Goal: Communication & Community: Answer question/provide support

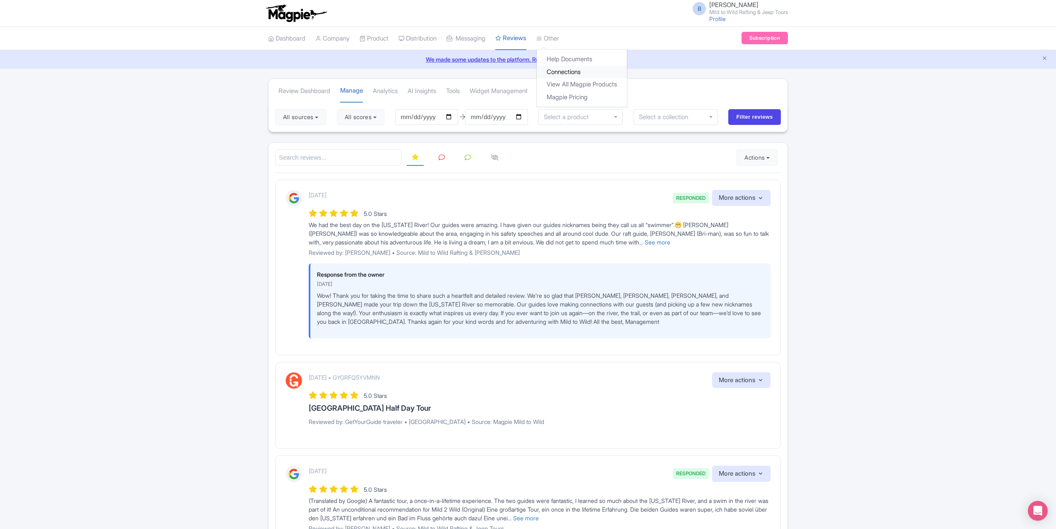
click at [567, 68] on link "Connections" at bounding box center [582, 72] width 90 height 13
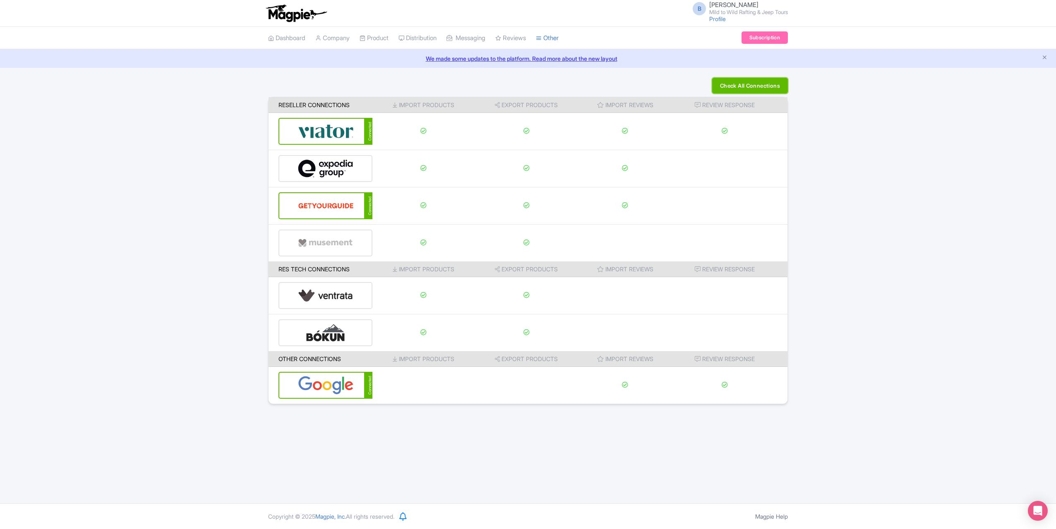
click at [760, 89] on button "Check All Connections" at bounding box center [750, 86] width 76 height 16
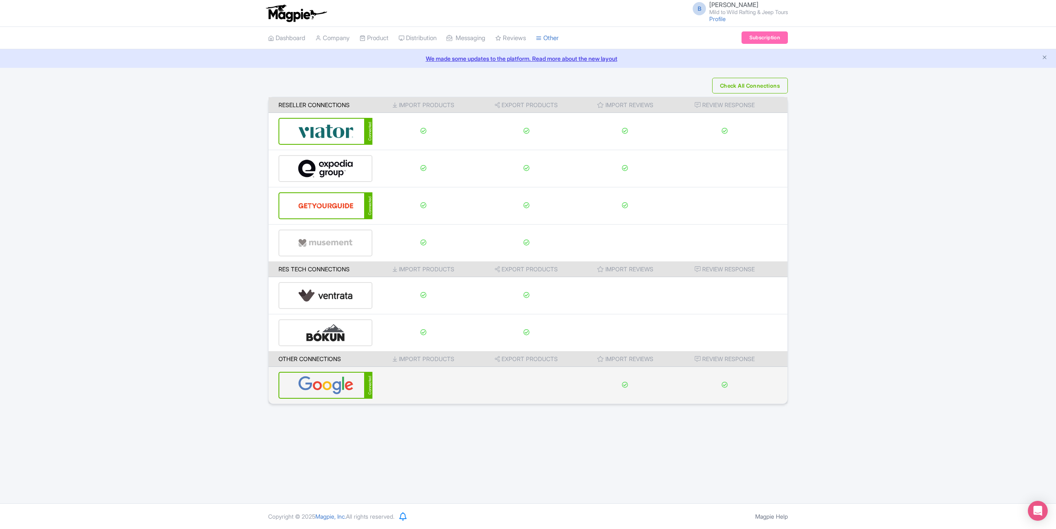
click at [321, 389] on img at bounding box center [326, 385] width 56 height 25
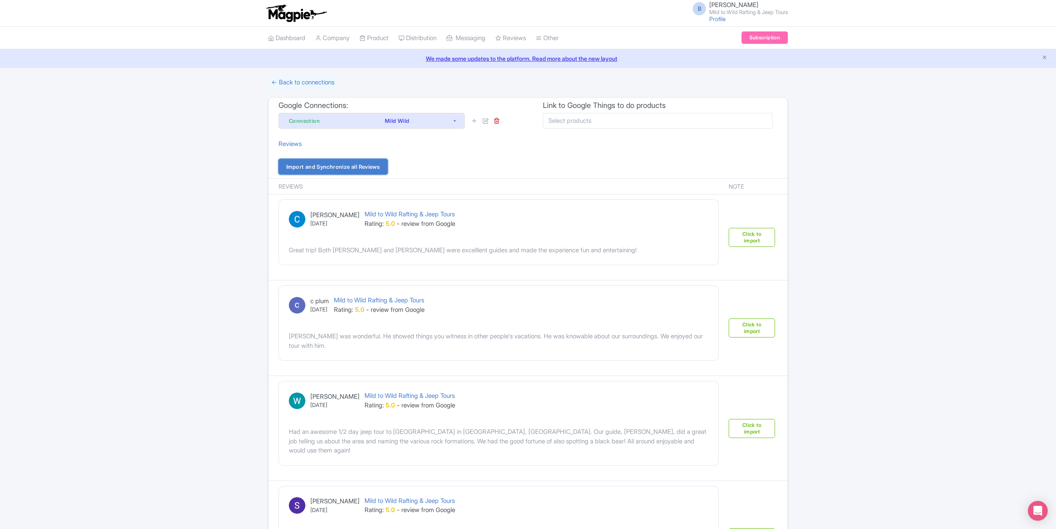
click at [327, 169] on link "Import and Synchronize all Reviews" at bounding box center [333, 167] width 109 height 16
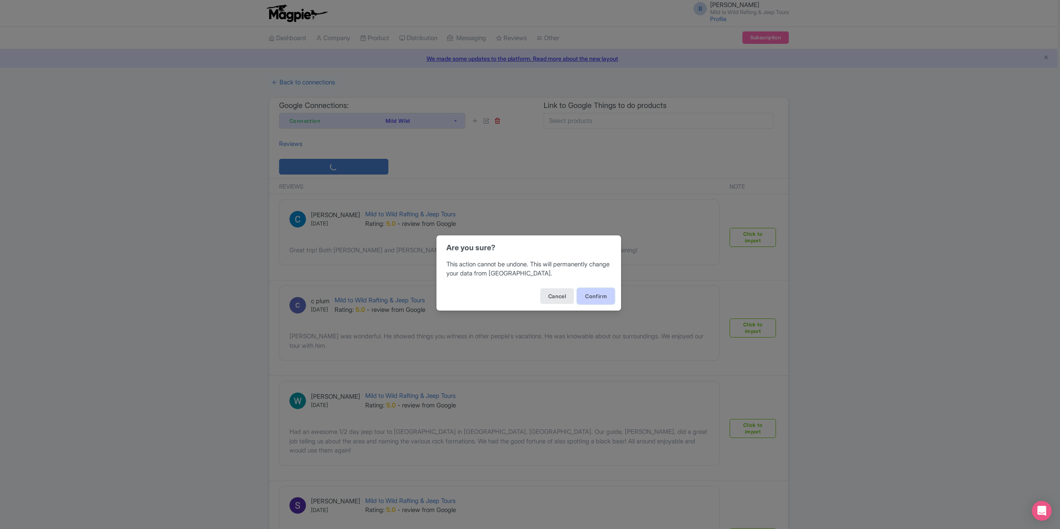
click at [611, 298] on button "Confirm" at bounding box center [595, 296] width 37 height 16
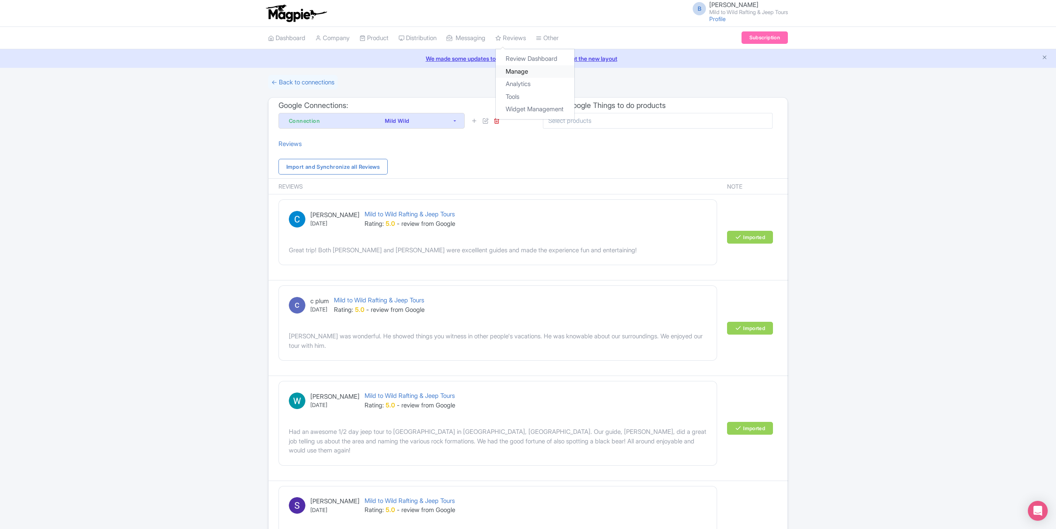
click at [528, 73] on link "Manage" at bounding box center [535, 71] width 79 height 13
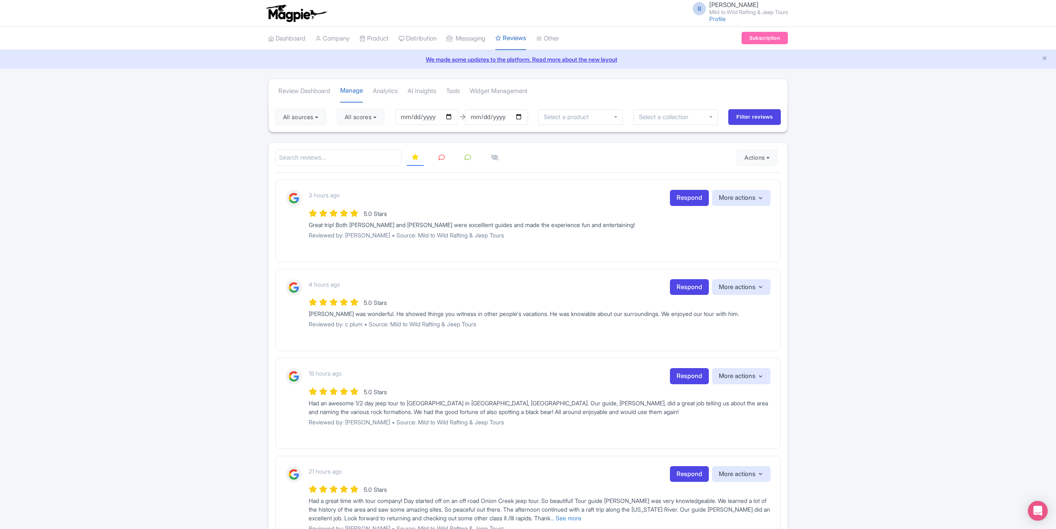
click at [444, 156] on icon at bounding box center [442, 157] width 6 height 6
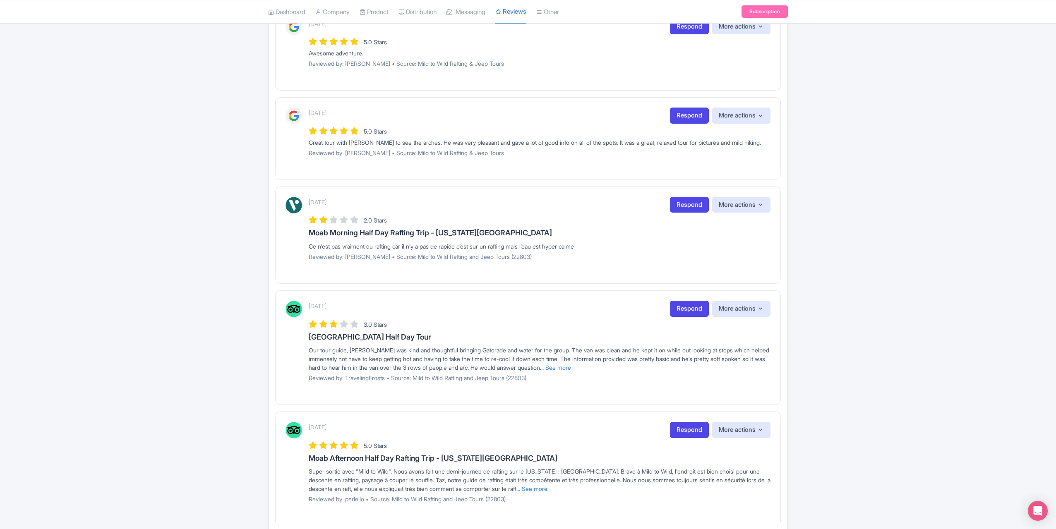
scroll to position [662, 0]
click at [690, 111] on link "Respond" at bounding box center [689, 114] width 39 height 16
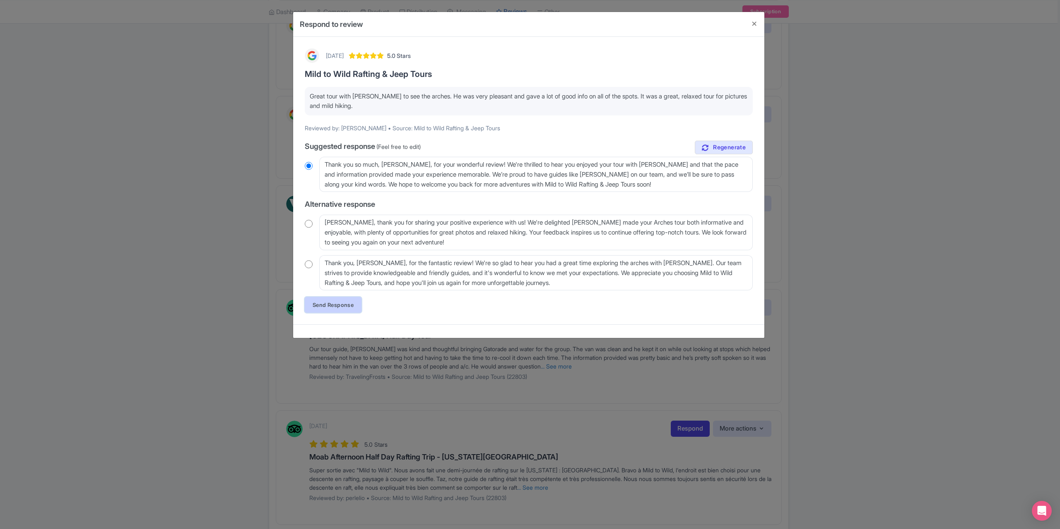
click at [323, 303] on link "Send Response" at bounding box center [333, 305] width 57 height 16
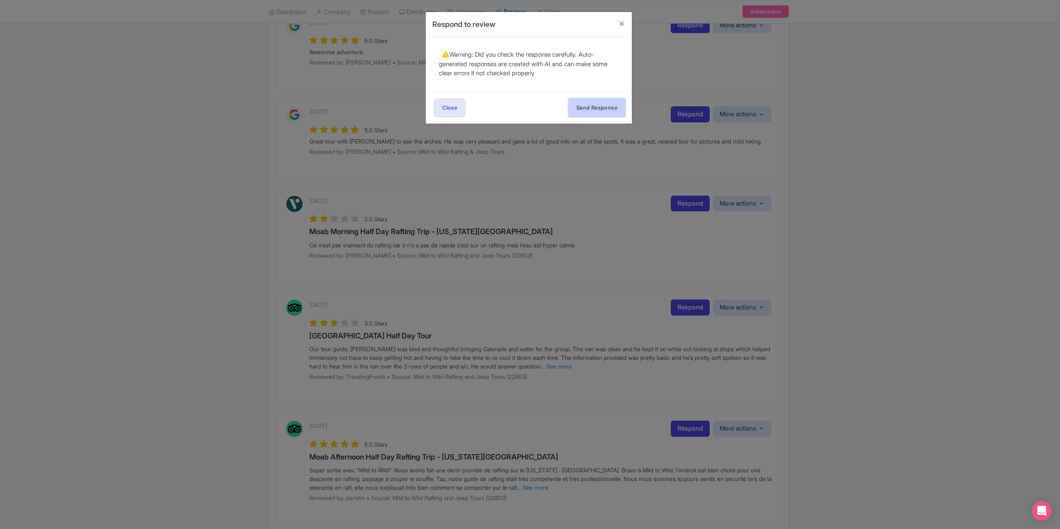
click at [581, 99] on button "Send Response" at bounding box center [596, 108] width 57 height 19
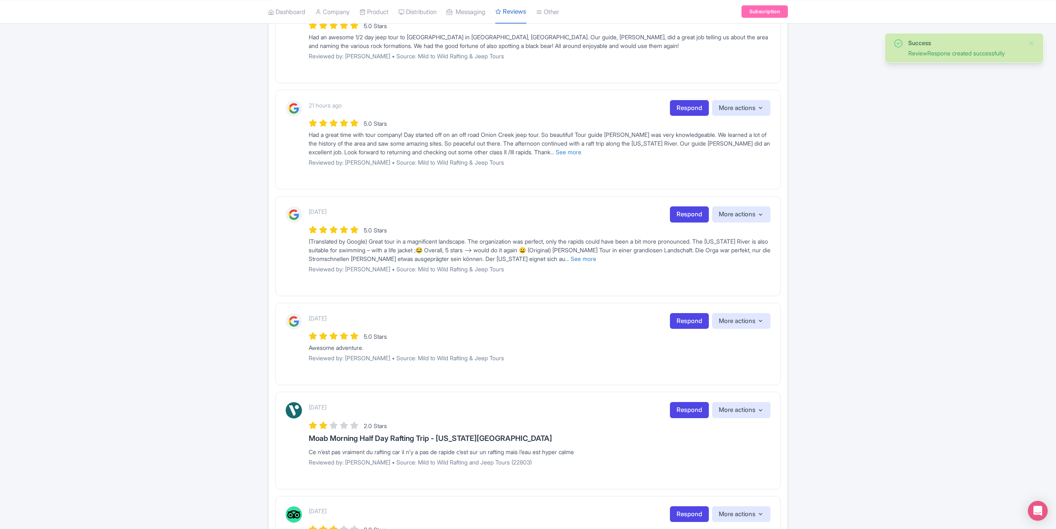
scroll to position [372, 0]
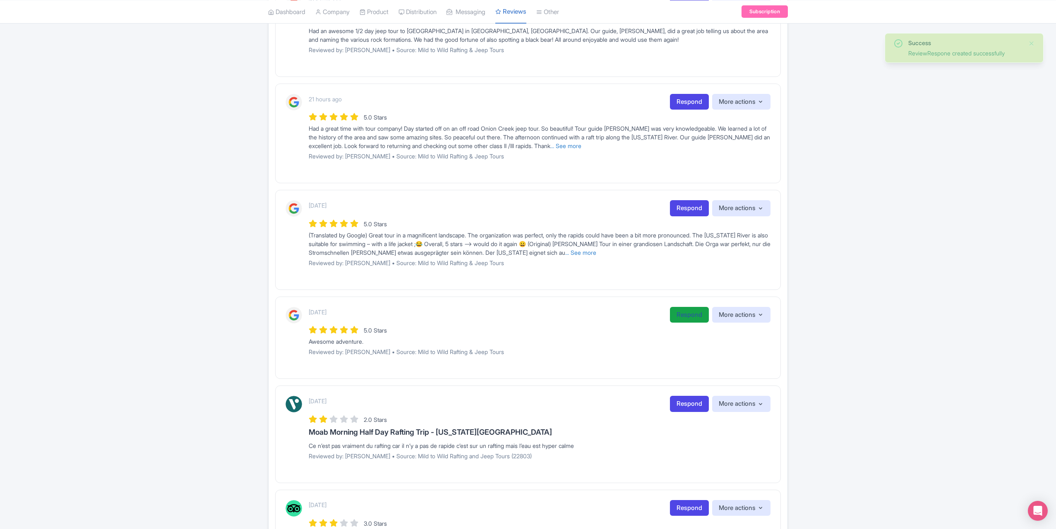
click at [691, 312] on link "Respond" at bounding box center [689, 315] width 39 height 16
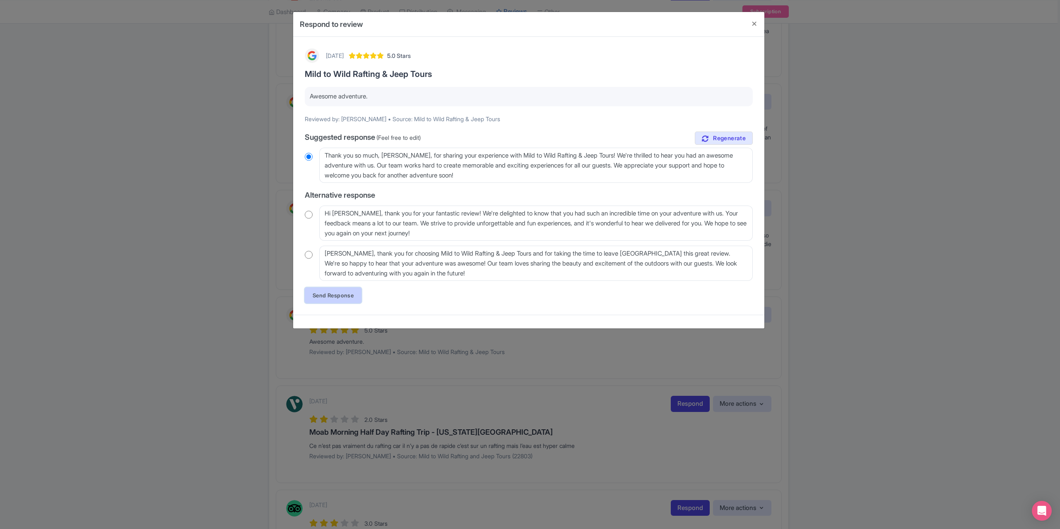
drag, startPoint x: 329, startPoint y: 297, endPoint x: 357, endPoint y: 295, distance: 28.2
click at [329, 297] on link "Send Response" at bounding box center [333, 296] width 57 height 16
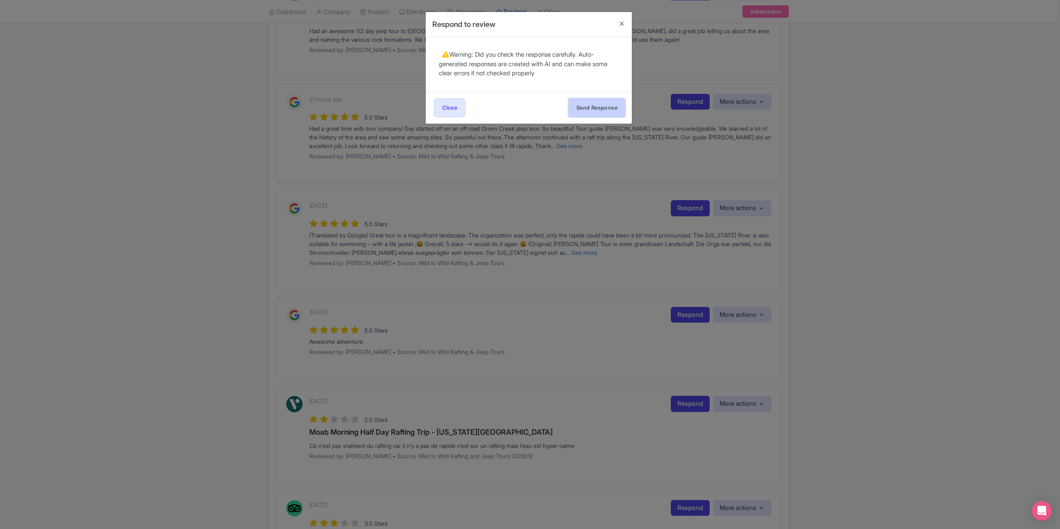
click at [592, 104] on button "Send Response" at bounding box center [596, 108] width 57 height 19
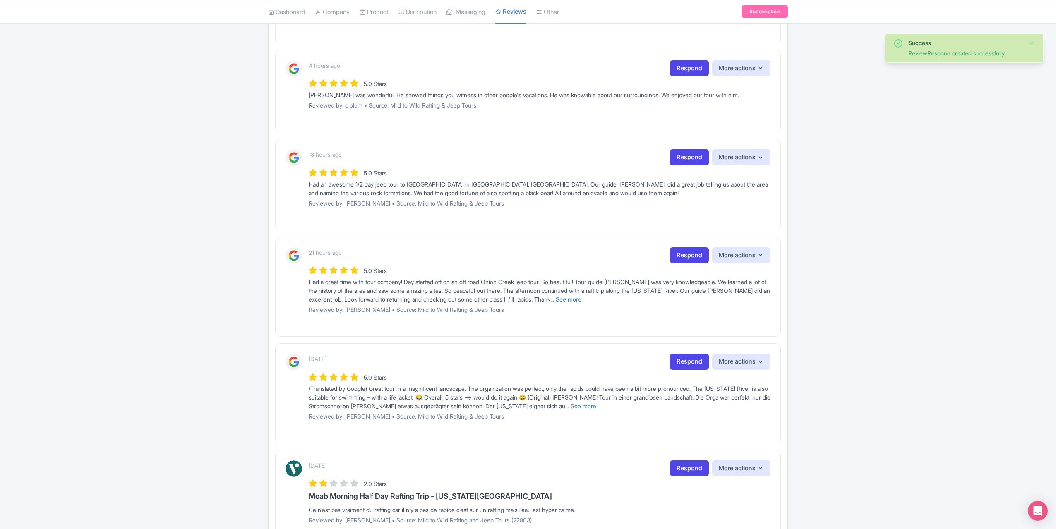
scroll to position [248, 0]
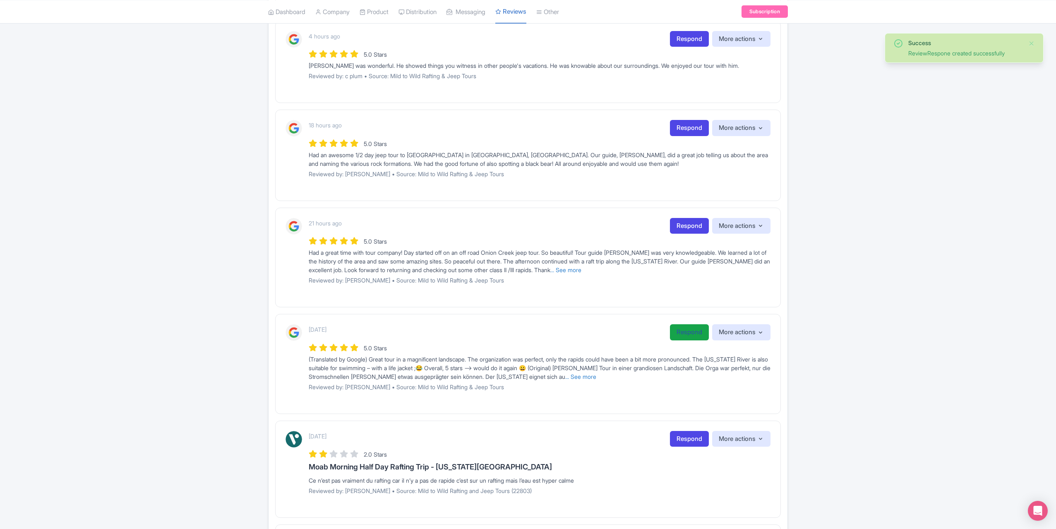
click at [690, 332] on link "Respond" at bounding box center [689, 332] width 39 height 16
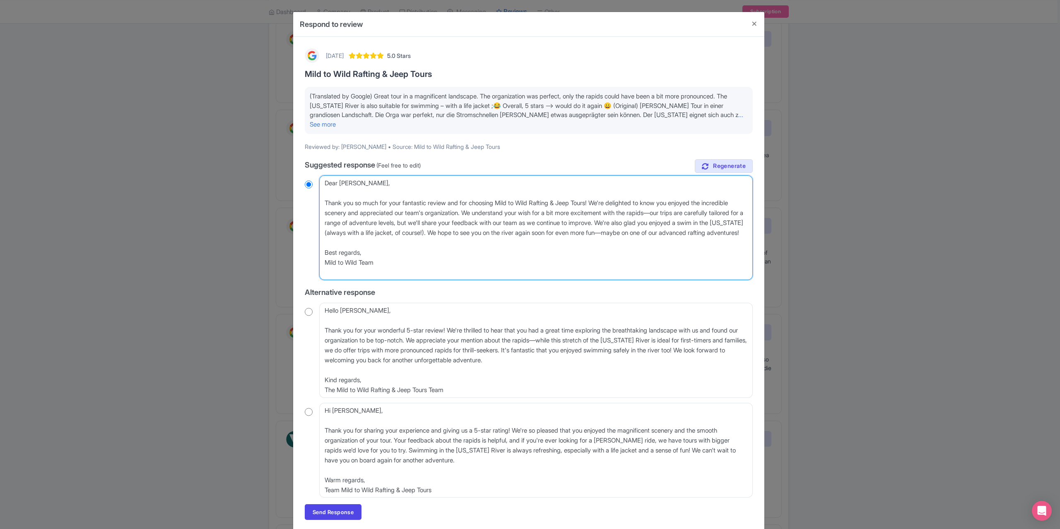
drag, startPoint x: 372, startPoint y: 185, endPoint x: 322, endPoint y: 185, distance: 49.7
click at [322, 185] on textarea "Dear [PERSON_NAME], Thank you so much for your fantastic review and for choosin…" at bounding box center [535, 227] width 433 height 105
type textarea "Thank you so much for your fantastic review and for choosing Mild to Wild Rafti…"
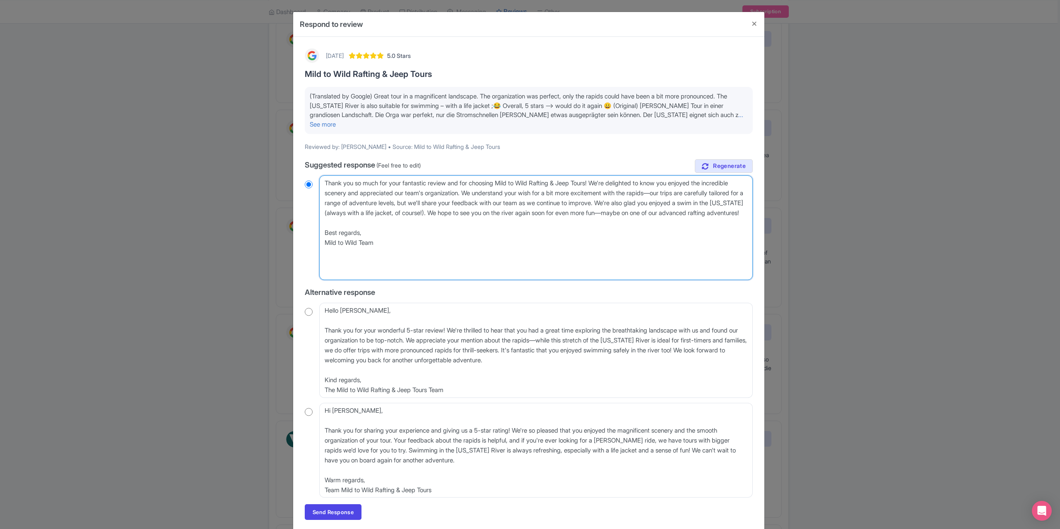
radio input "true"
click at [322, 201] on textarea "Dear Stefan Joe, Thank you so much for your fantastic review and for choosing M…" at bounding box center [535, 227] width 433 height 105
type textarea "Thank you so much for your fantastic review and for choosing Mild to Wild Rafti…"
radio input "true"
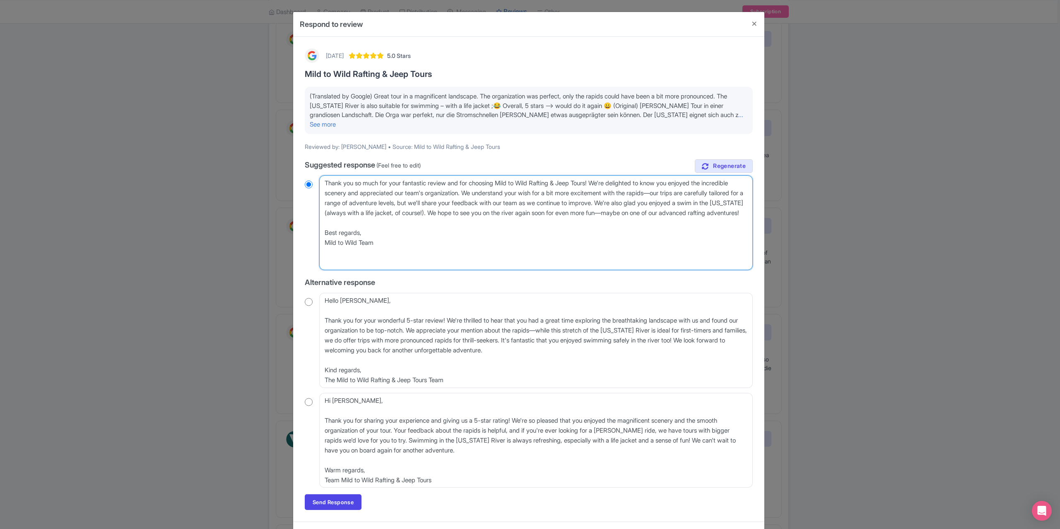
type textarea "Thank you so much for your fantastic review and for choosing Mild to Wild Rafti…"
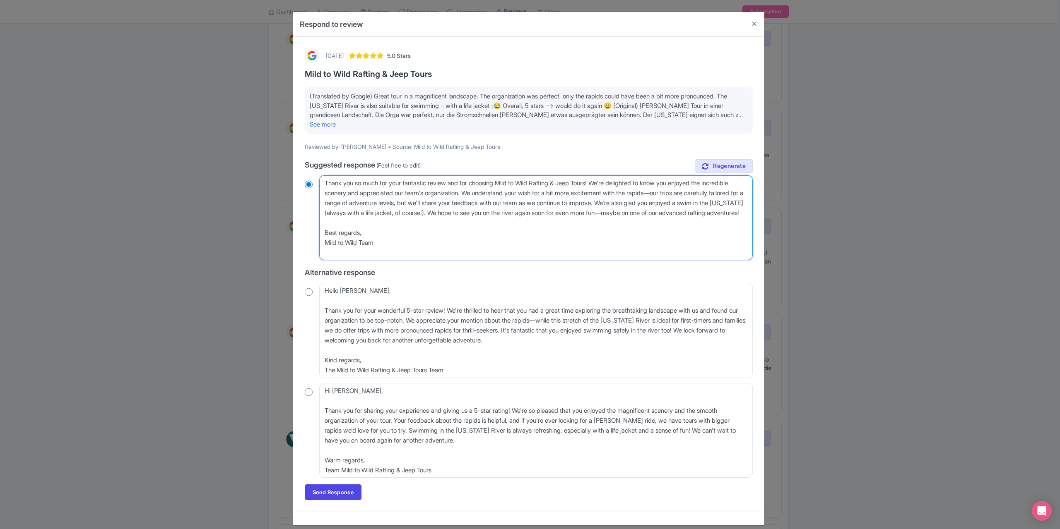
radio input "true"
click at [323, 243] on textarea "Dear Stefan Joe, Thank you so much for your fantastic review and for choosing M…" at bounding box center [535, 217] width 433 height 85
type textarea "Thank you so much for your fantastic review and for choosing Mild to Wild Rafti…"
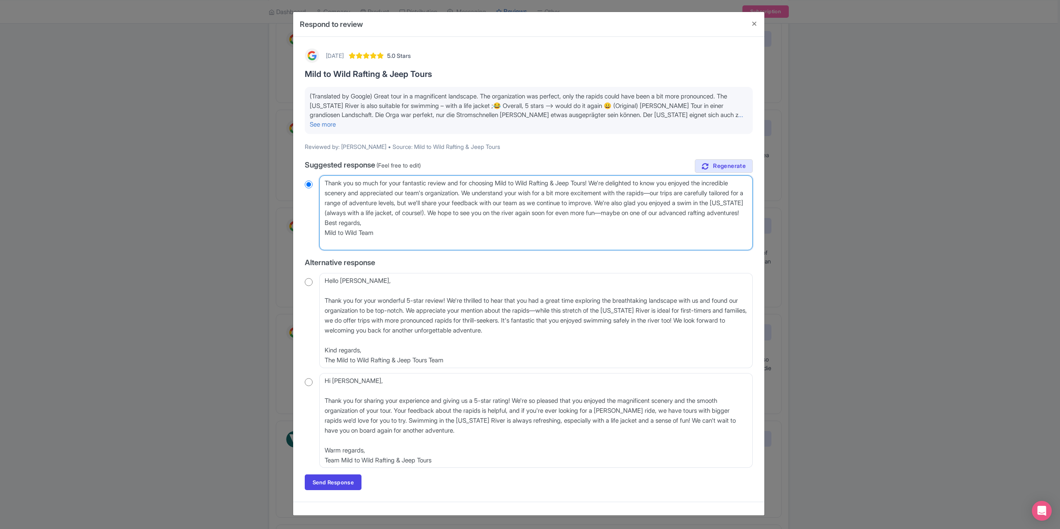
radio input "true"
type textarea "Thank you so much for your fantastic review and for choosing Mild to Wild Rafti…"
click at [335, 481] on link "Send Response" at bounding box center [333, 483] width 57 height 16
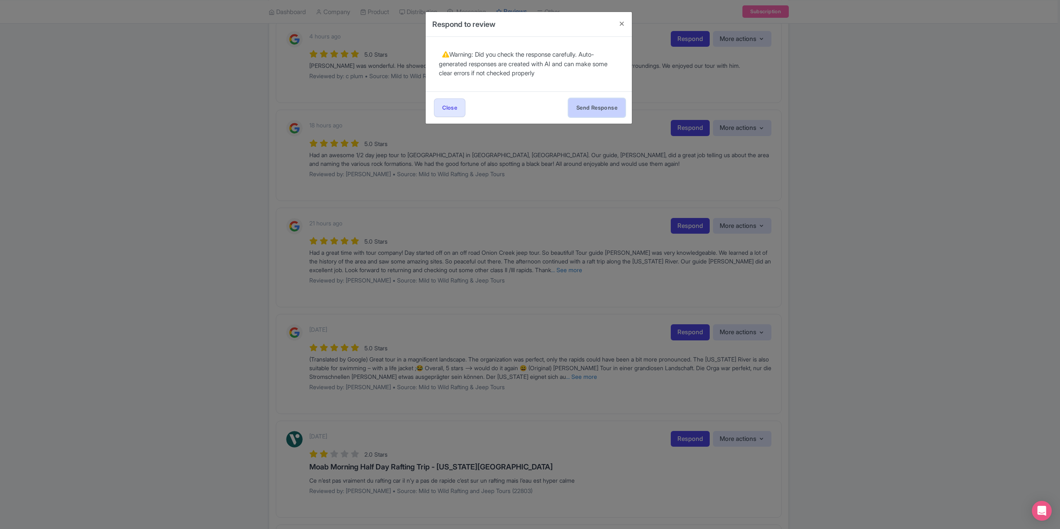
click at [585, 101] on button "Send Response" at bounding box center [596, 108] width 57 height 19
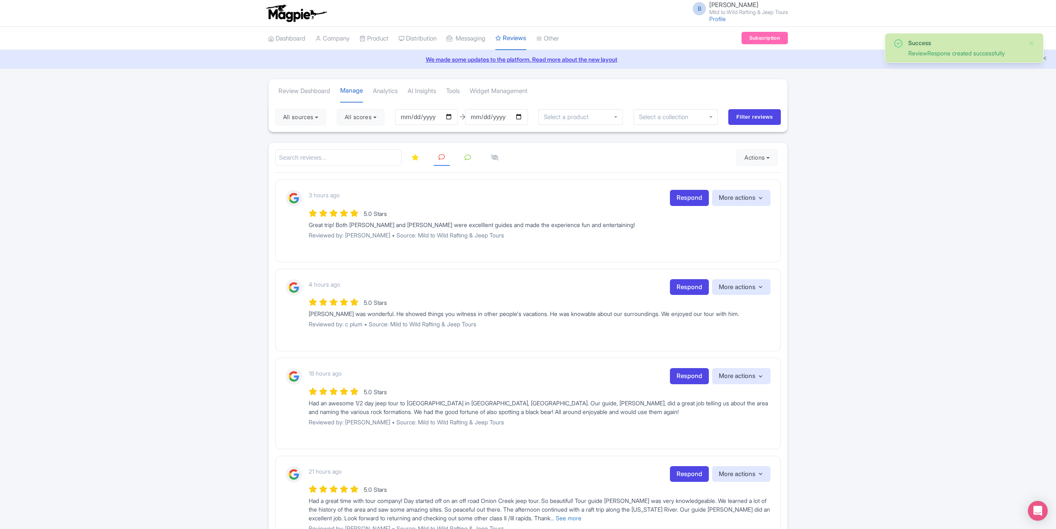
scroll to position [207, 0]
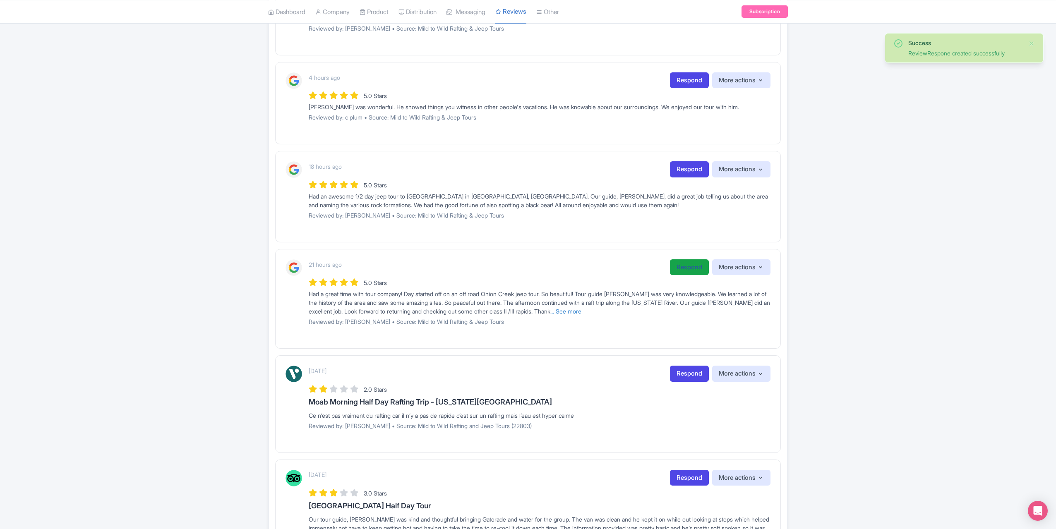
click at [685, 267] on link "Respond" at bounding box center [689, 267] width 39 height 16
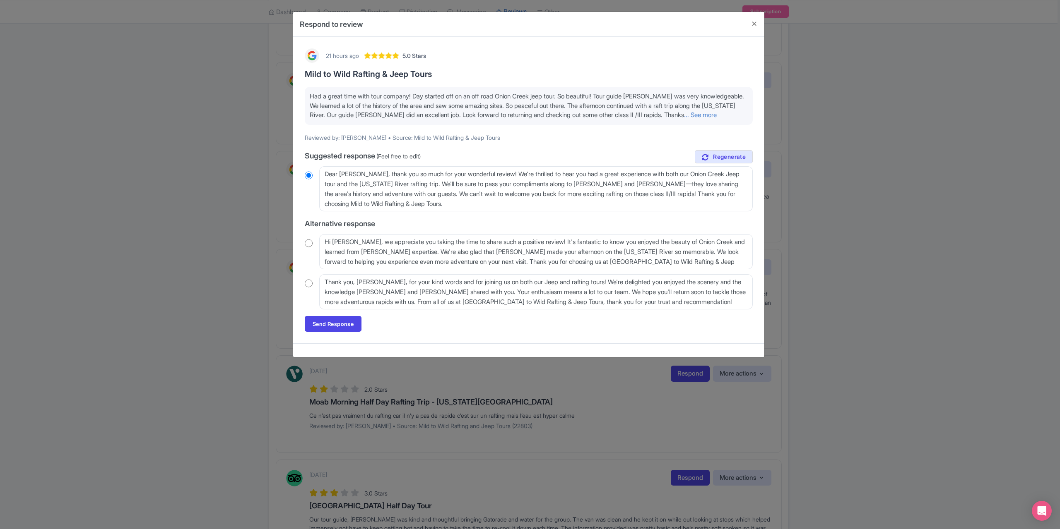
click at [311, 280] on input "radio" at bounding box center [309, 283] width 8 height 8
radio input "true"
click at [341, 327] on link "Send Response" at bounding box center [333, 324] width 57 height 16
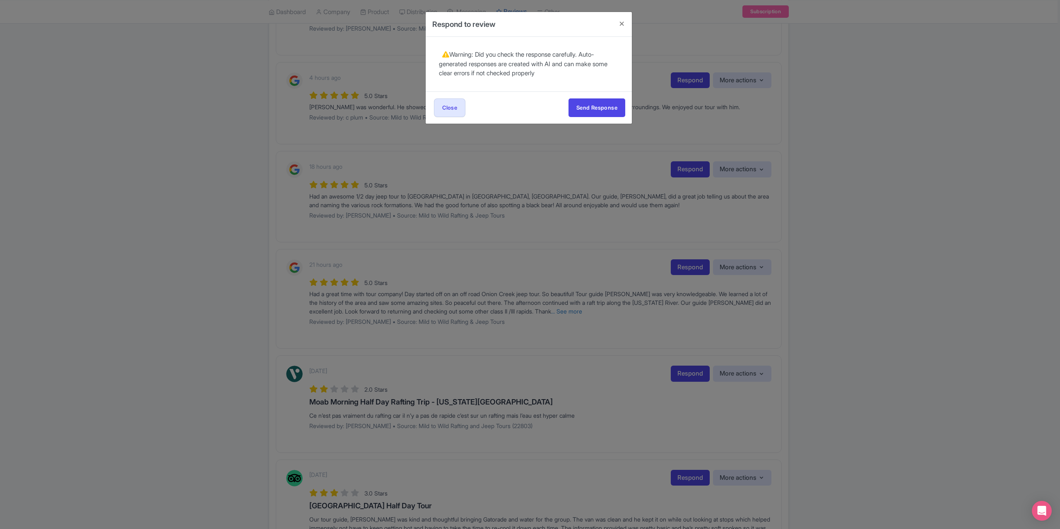
click at [590, 89] on div "21 hours ago 5.0 Stars Mild to Wild Rafting & Jeep Tours Had a great time with …" at bounding box center [528, 64] width 206 height 55
click at [589, 101] on button "Send Response" at bounding box center [596, 108] width 57 height 19
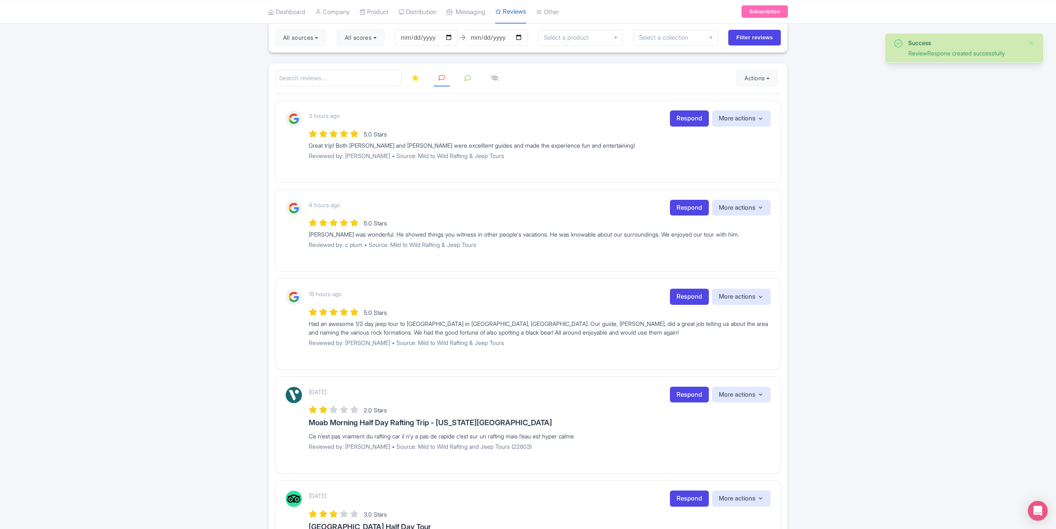
scroll to position [83, 0]
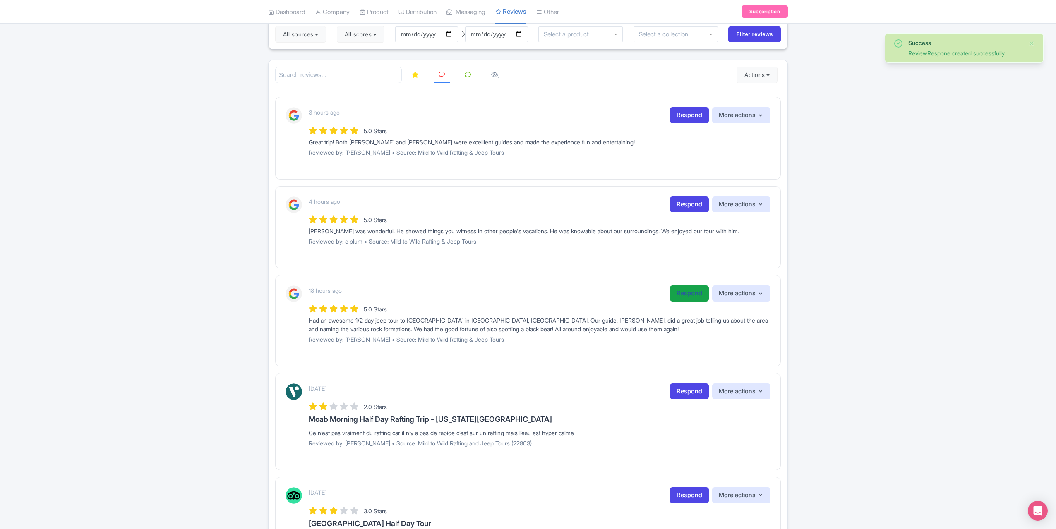
click at [676, 293] on link "Respond" at bounding box center [689, 294] width 39 height 16
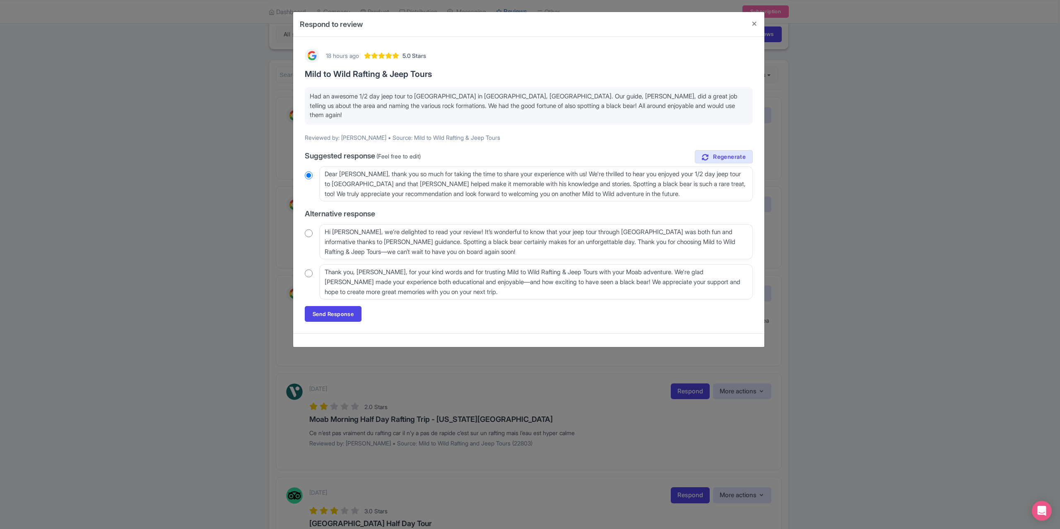
click at [308, 229] on input "radio" at bounding box center [309, 233] width 8 height 8
radio input "true"
click at [332, 306] on link "Send Response" at bounding box center [333, 314] width 57 height 16
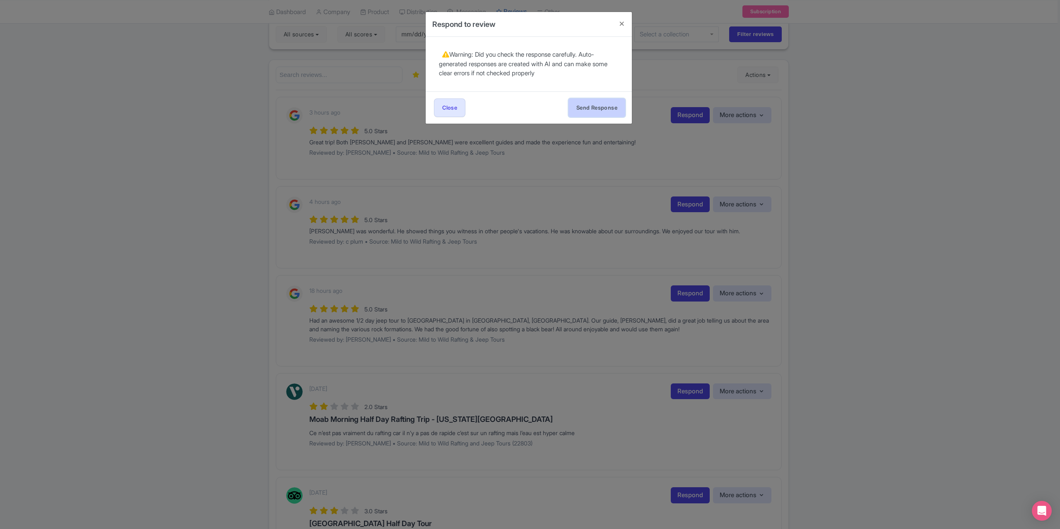
click at [596, 107] on button "Send Response" at bounding box center [596, 108] width 57 height 19
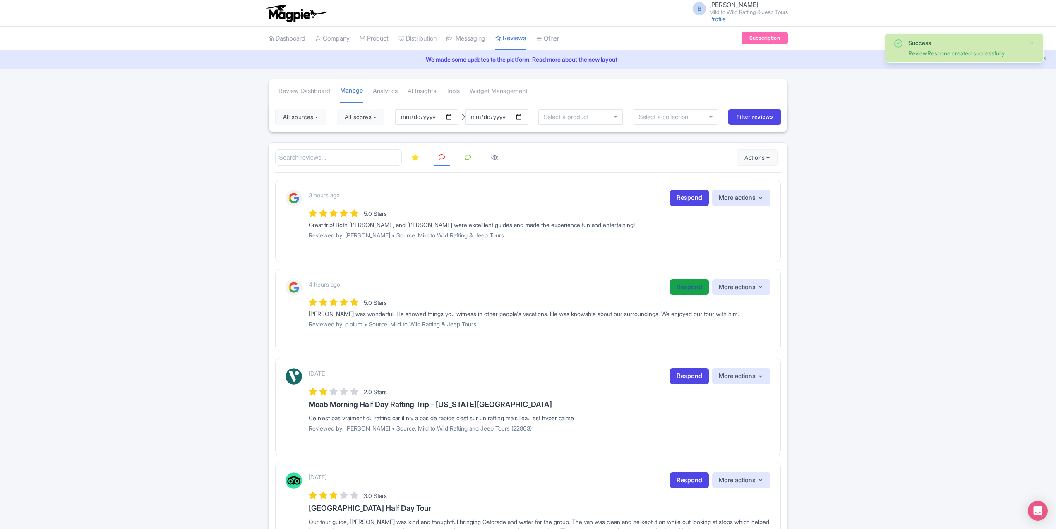
click at [674, 288] on link "Respond" at bounding box center [689, 287] width 39 height 16
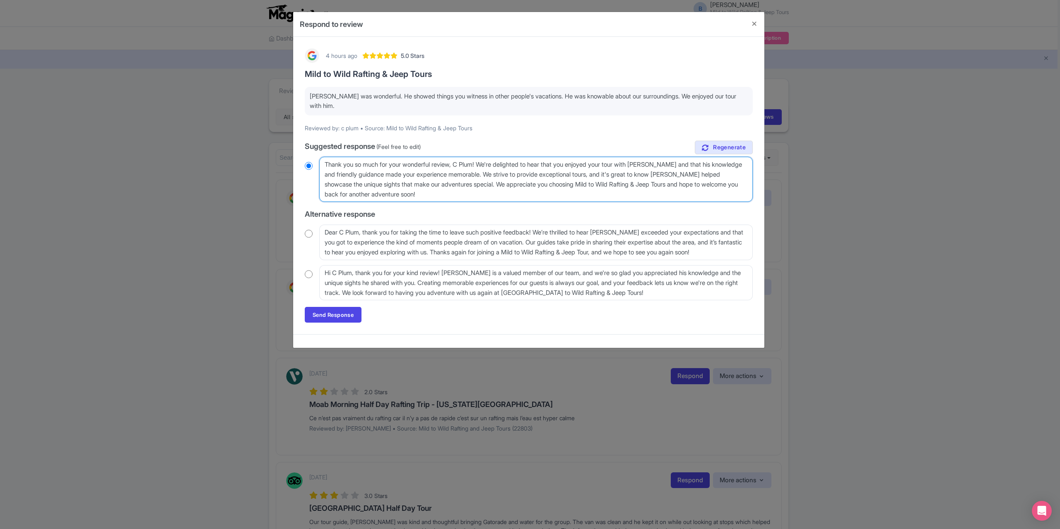
drag, startPoint x: 482, startPoint y: 164, endPoint x: 456, endPoint y: 164, distance: 25.2
click at [456, 164] on textarea "Thank you so much for your wonderful review, C Plum! We're delighted to hear th…" at bounding box center [535, 179] width 433 height 45
type textarea "Thank you so much for your wonderful review! We're delighted to hear that you e…"
radio input "true"
type textarea "Thank you so much for your wonderful review! We're delighted to hear that you e…"
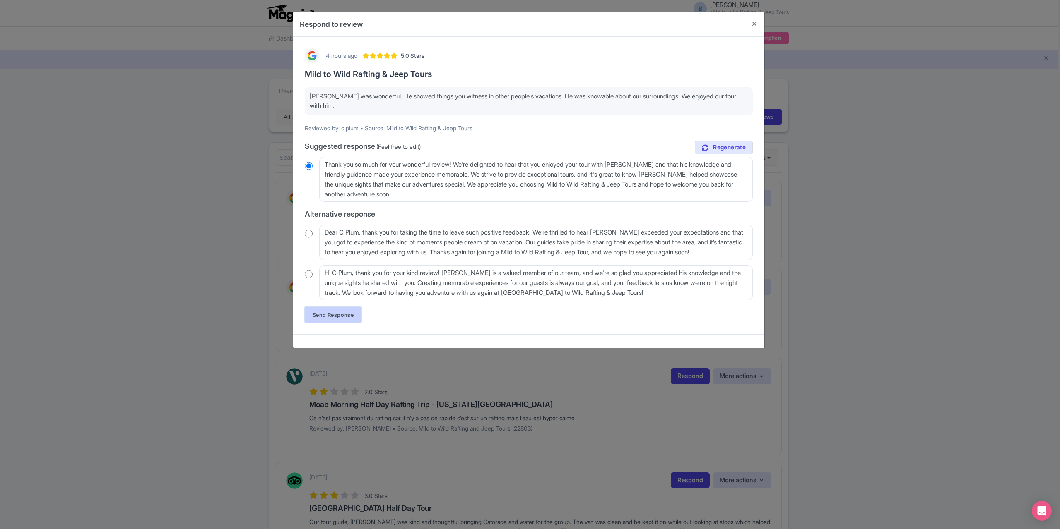
click at [327, 311] on link "Send Response" at bounding box center [333, 315] width 57 height 16
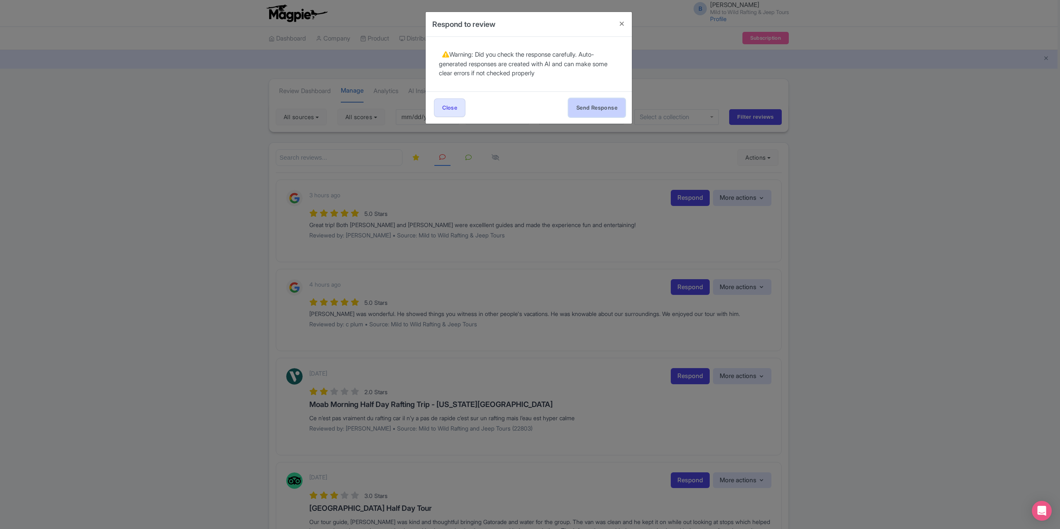
click at [569, 105] on button "Send Response" at bounding box center [596, 108] width 57 height 19
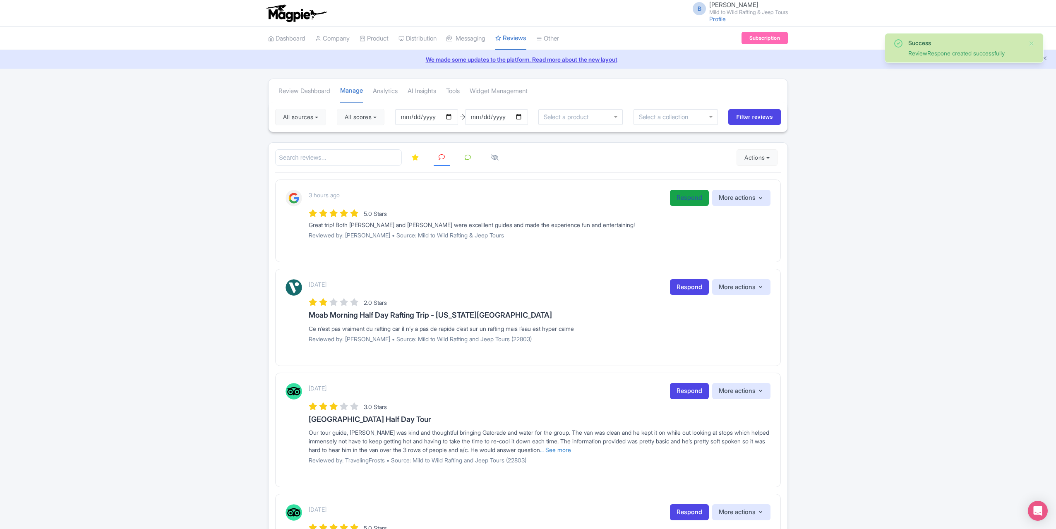
click at [681, 197] on link "Respond" at bounding box center [689, 198] width 39 height 16
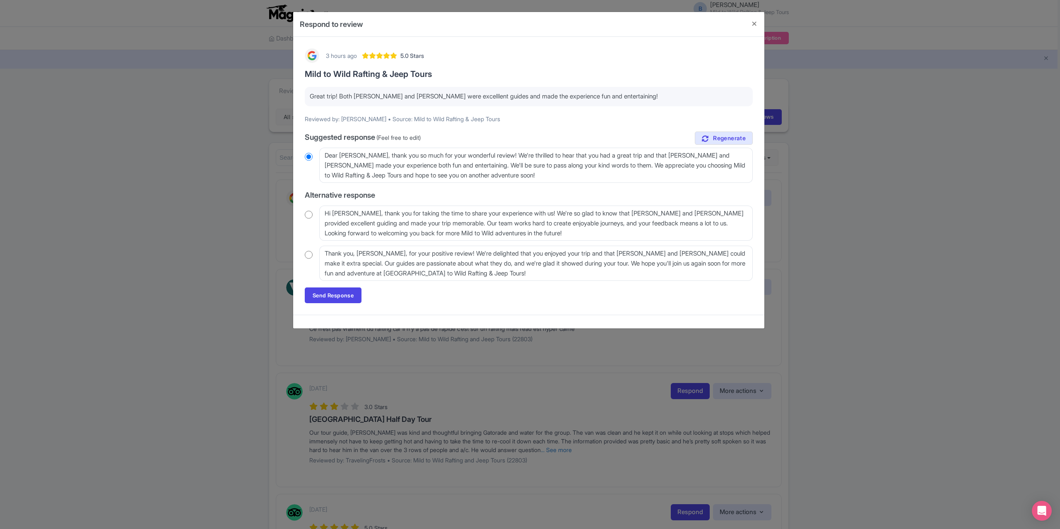
click at [307, 256] on input "radio" at bounding box center [309, 255] width 8 height 8
radio input "true"
drag, startPoint x: 339, startPoint y: 295, endPoint x: 344, endPoint y: 295, distance: 5.4
click at [339, 295] on link "Send Response" at bounding box center [333, 296] width 57 height 16
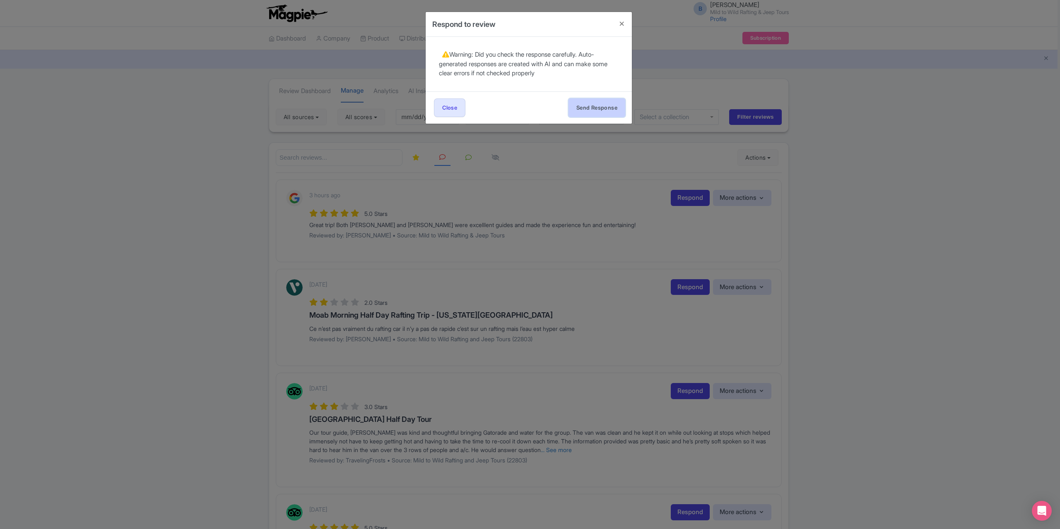
click at [584, 108] on button "Send Response" at bounding box center [596, 108] width 57 height 19
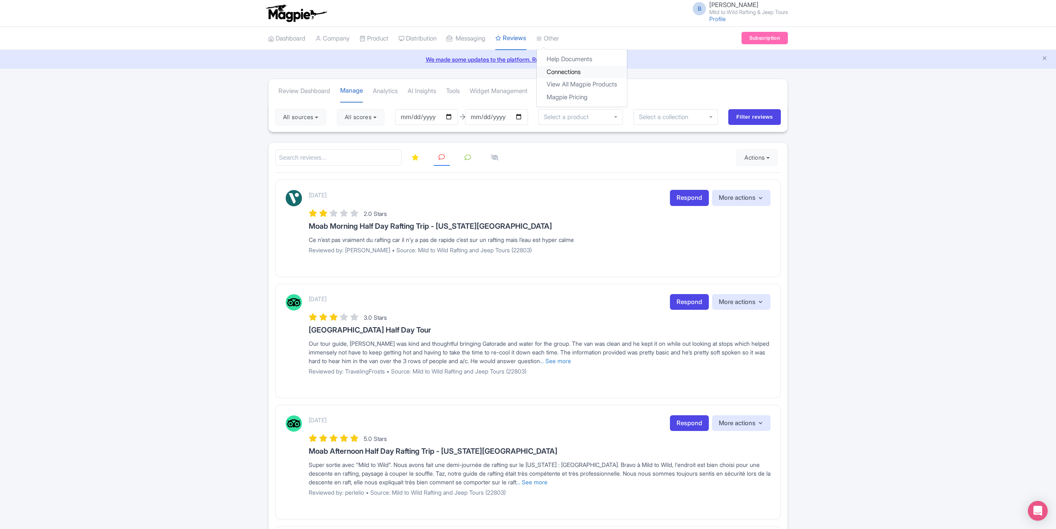
click at [573, 76] on link "Connections" at bounding box center [582, 72] width 90 height 13
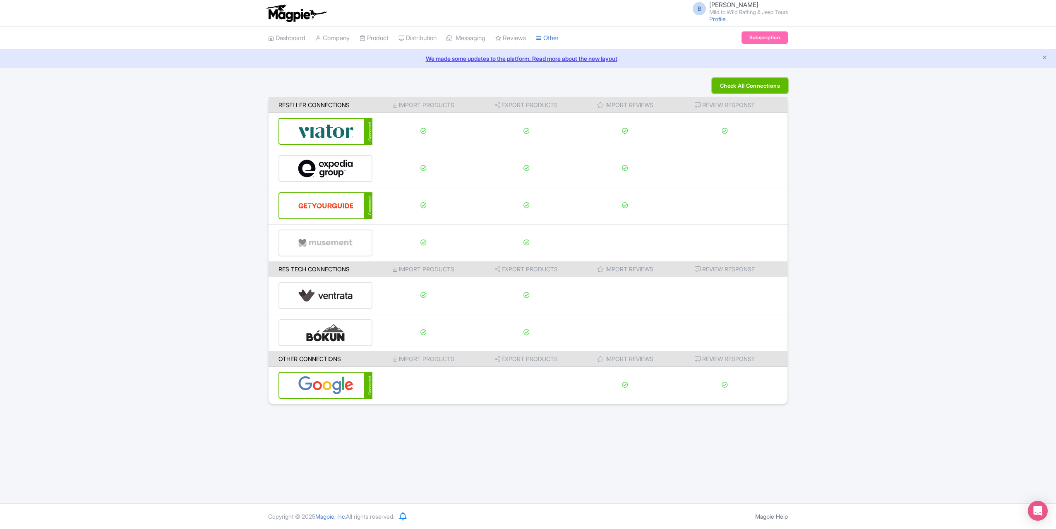
click at [747, 86] on button "Check All Connections" at bounding box center [750, 86] width 76 height 16
click at [524, 67] on link "Manage" at bounding box center [535, 71] width 79 height 13
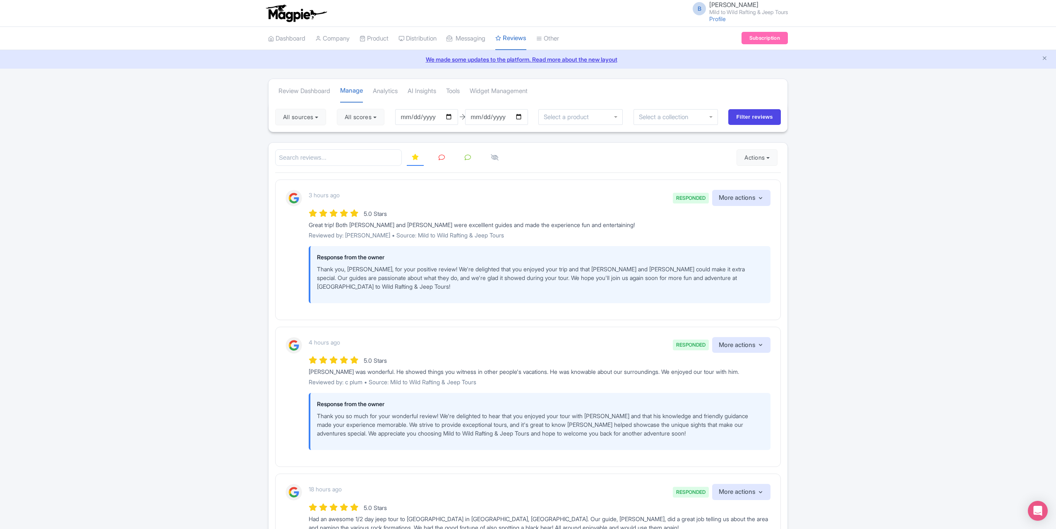
click at [441, 150] on link at bounding box center [442, 158] width 16 height 16
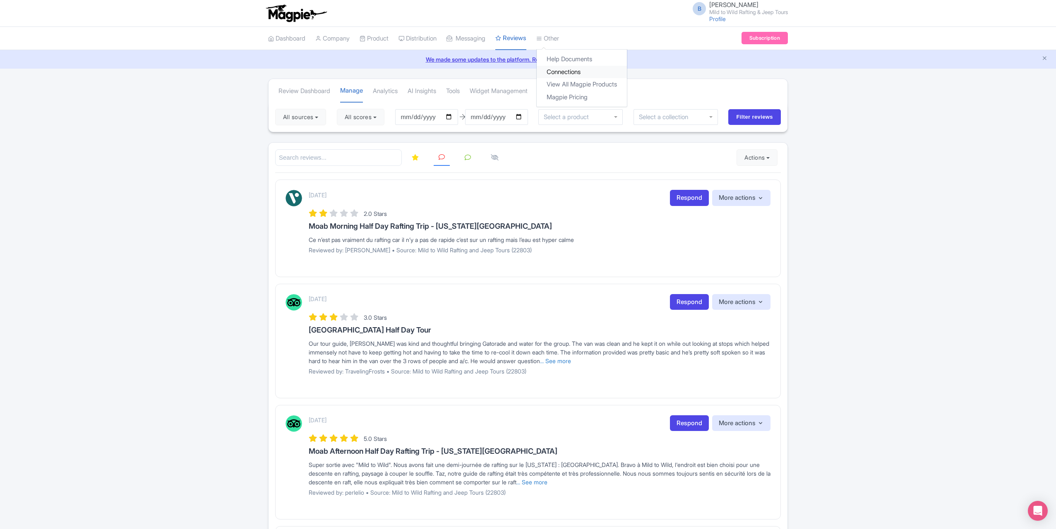
click at [570, 72] on link "Connections" at bounding box center [582, 72] width 90 height 13
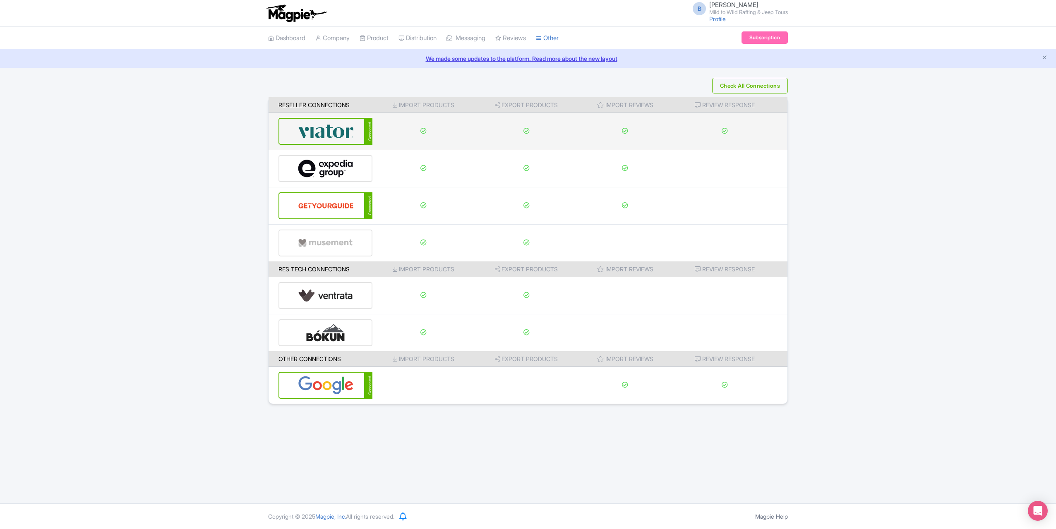
click at [334, 132] on img at bounding box center [326, 131] width 56 height 25
